Goal: Check status: Check status

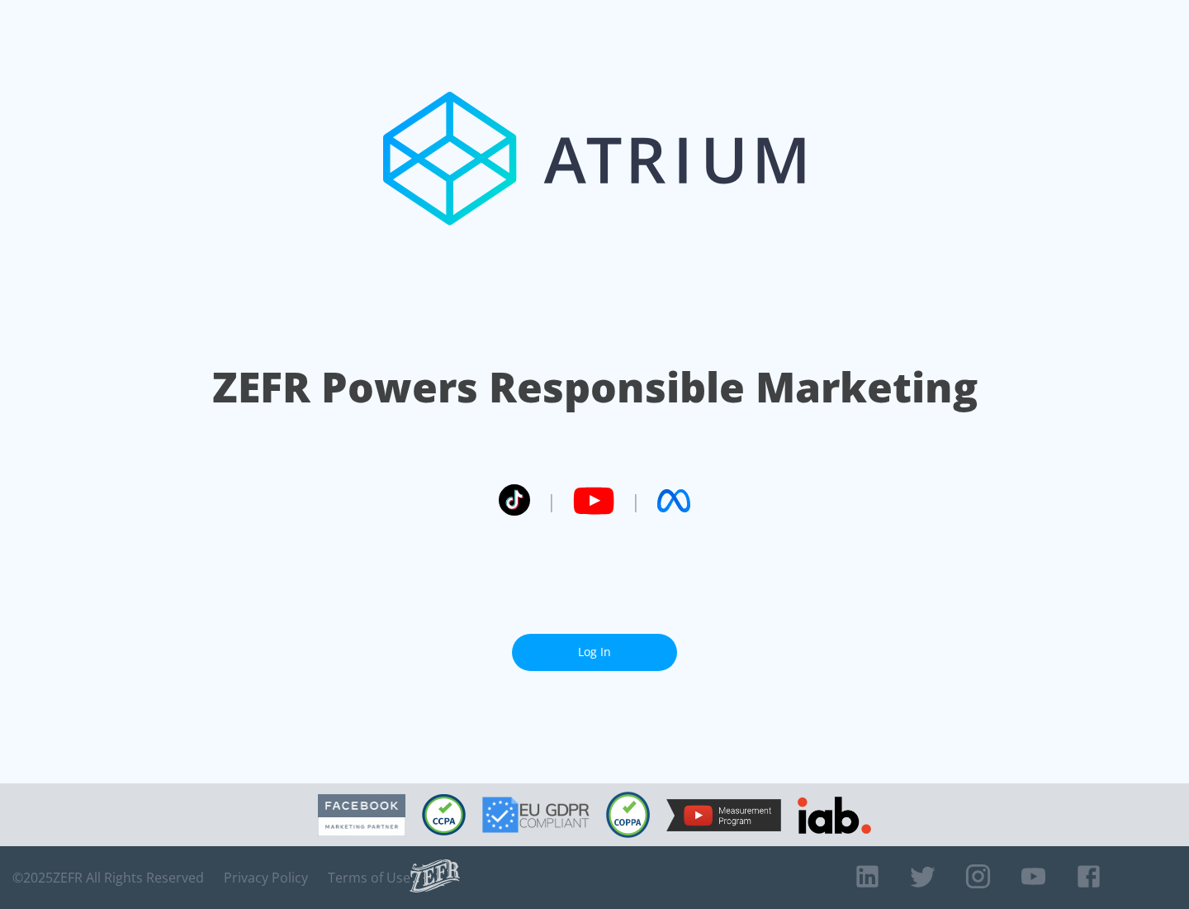
click at [595, 652] on link "Log In" at bounding box center [594, 652] width 165 height 37
